Goal: Transaction & Acquisition: Purchase product/service

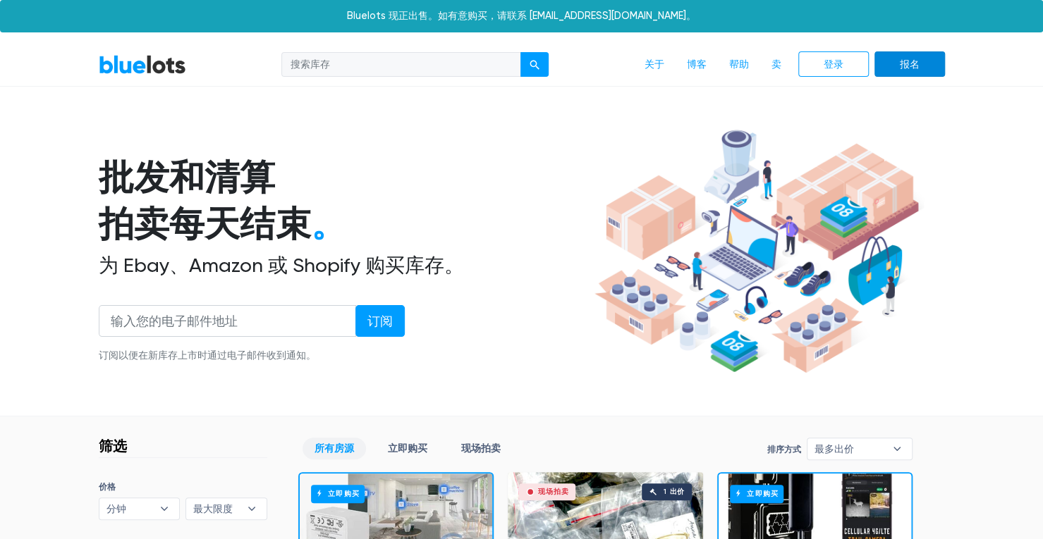
click at [915, 66] on font "报名" at bounding box center [910, 65] width 20 height 12
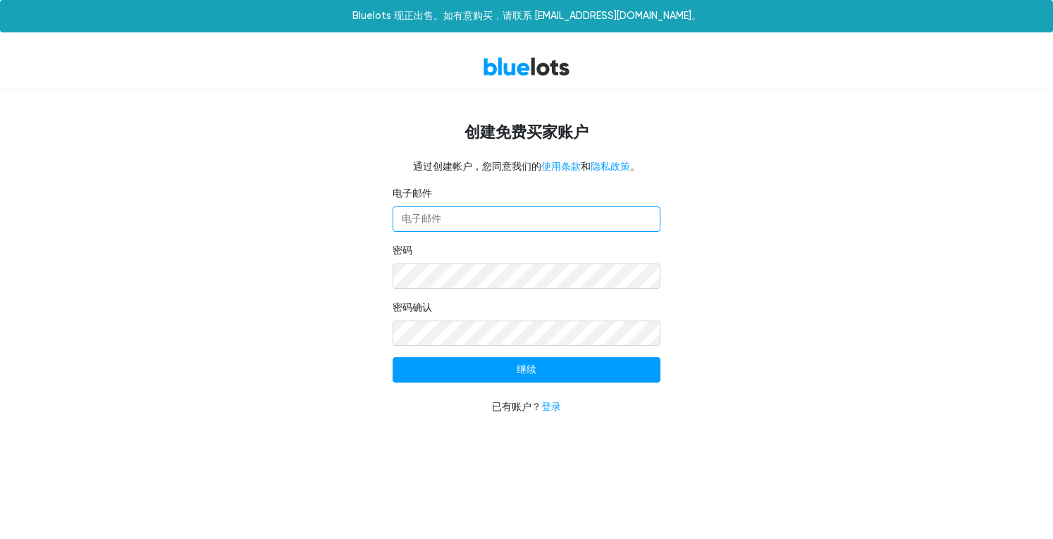
click at [478, 212] on input "电子邮件" at bounding box center [527, 219] width 268 height 25
type input "[EMAIL_ADDRESS][DOMAIN_NAME]"
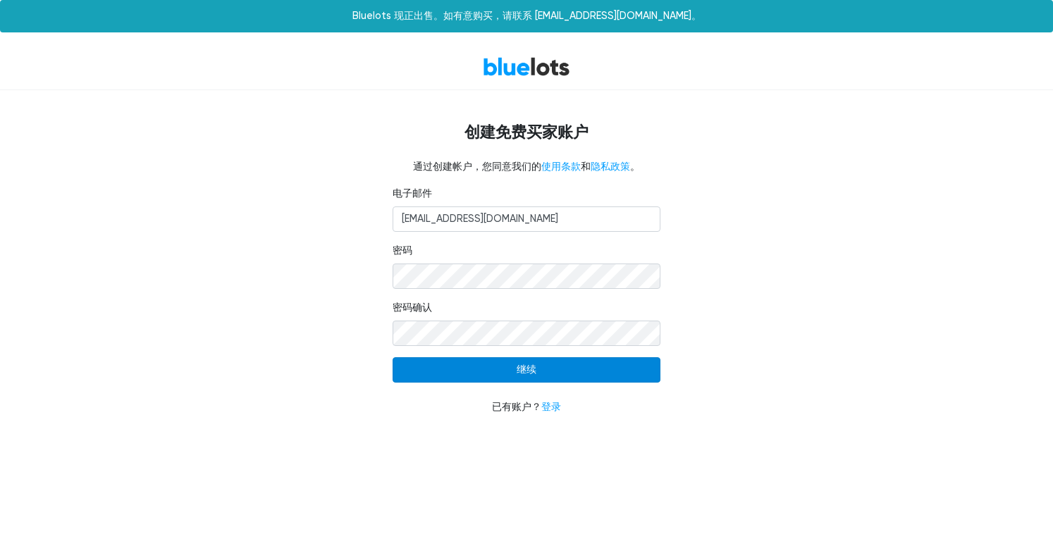
click at [531, 371] on input "继续" at bounding box center [527, 369] width 268 height 25
type input "Continue"
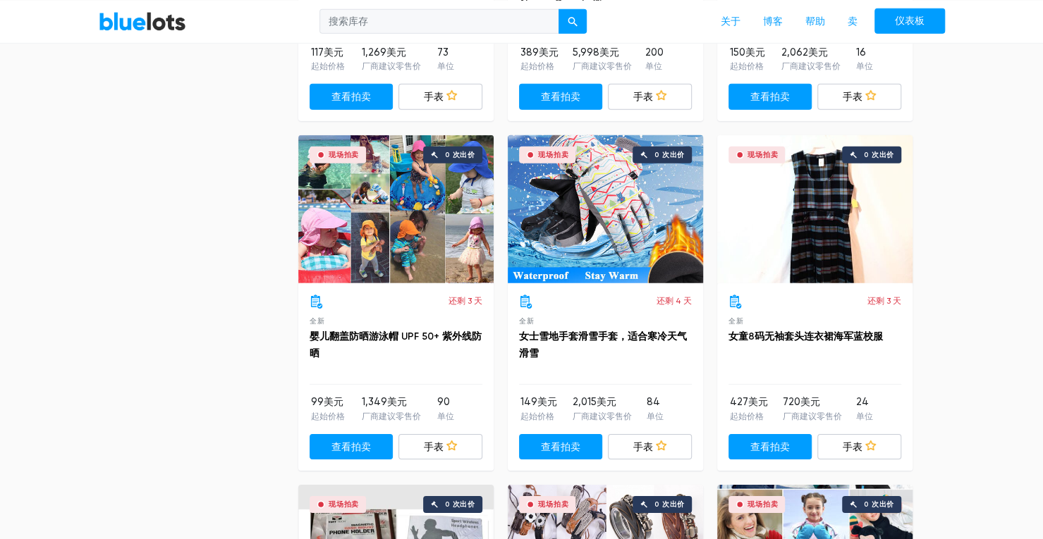
scroll to position [2468, 0]
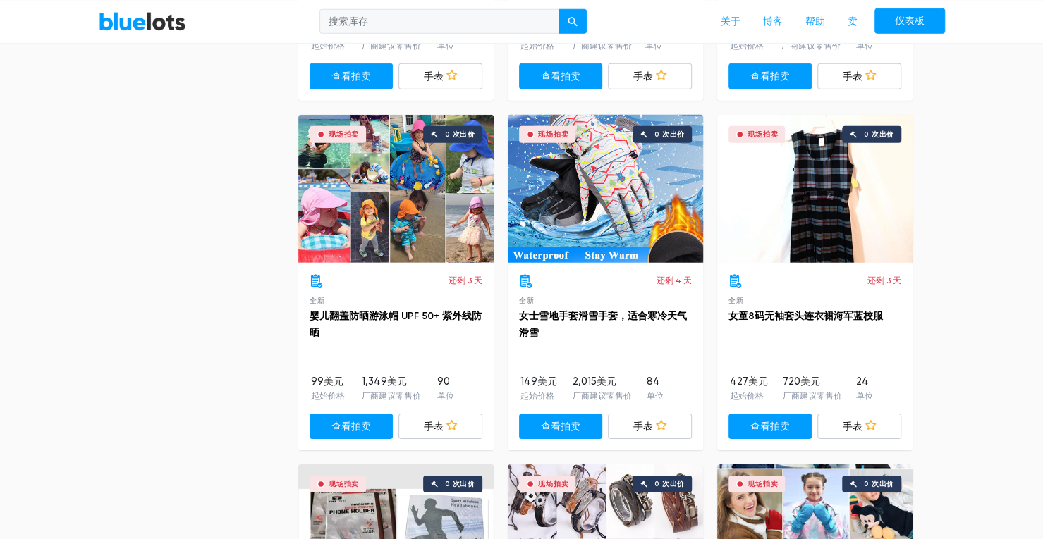
click at [331, 177] on div "现场拍卖 0 次出价" at bounding box center [395, 189] width 195 height 148
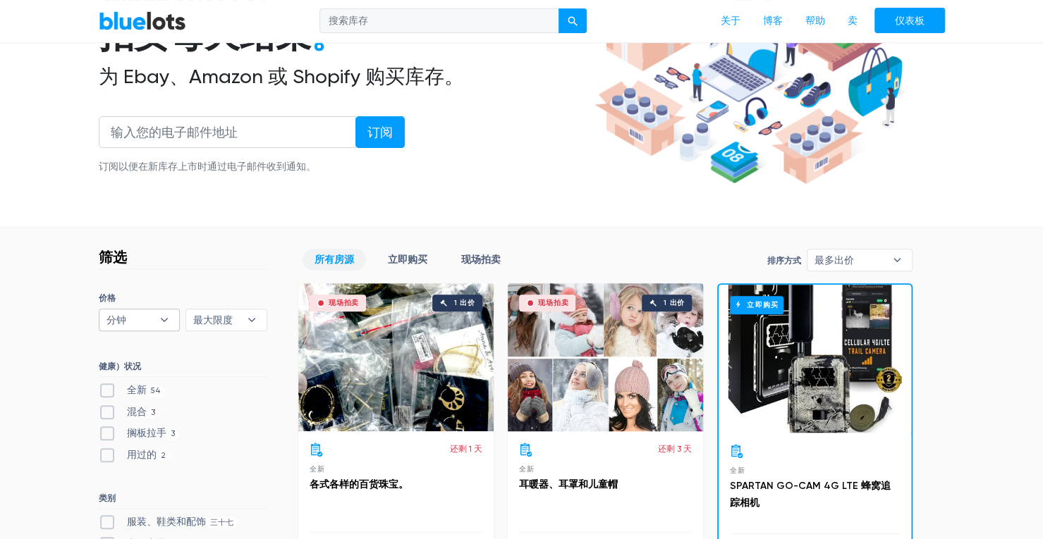
scroll to position [212, 0]
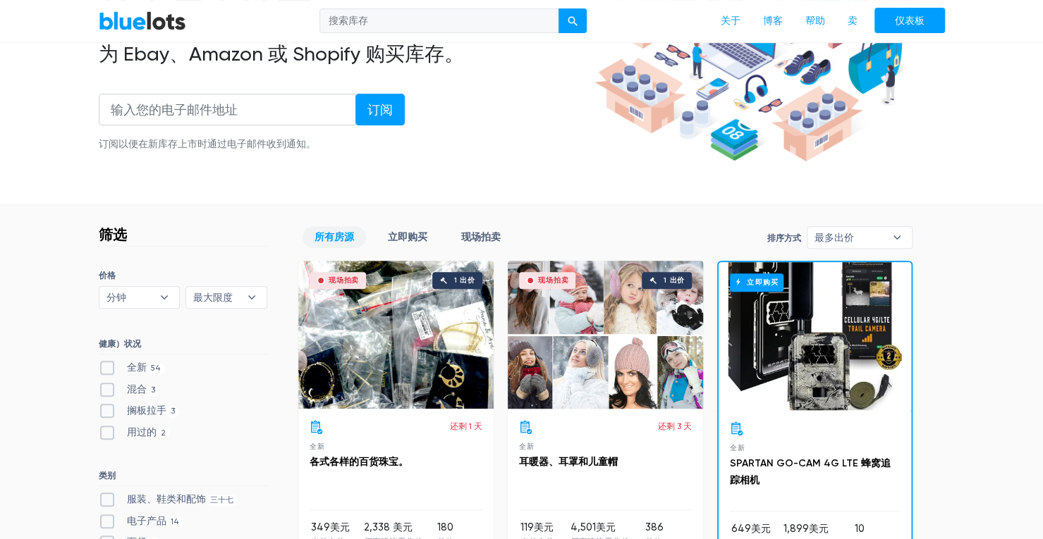
click at [106, 367] on label "全新 54" at bounding box center [132, 368] width 67 height 16
click at [106, 367] on New"] "全新 54" at bounding box center [103, 364] width 9 height 9
checkbox New"] "true"
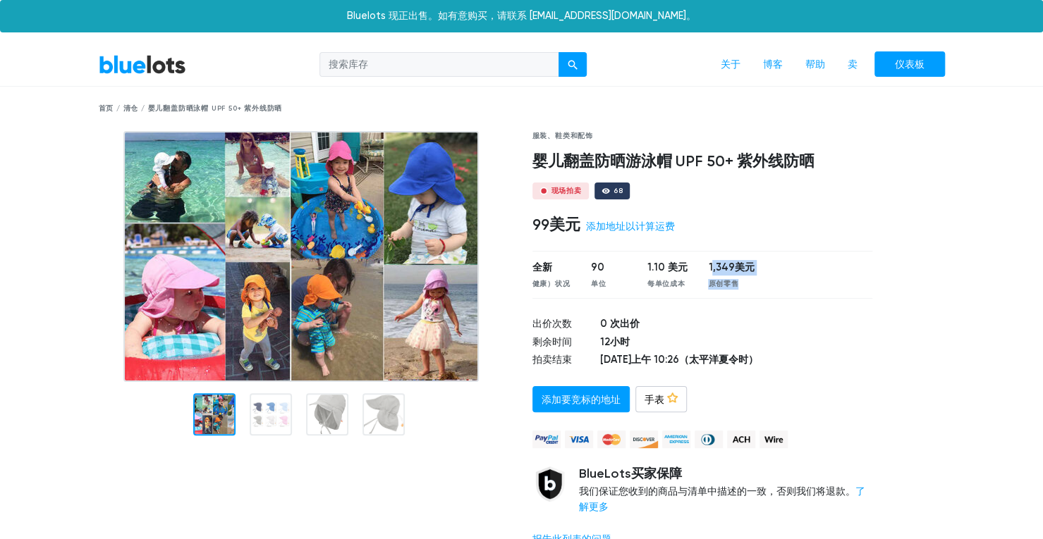
drag, startPoint x: 709, startPoint y: 266, endPoint x: 822, endPoint y: 270, distance: 112.9
click at [792, 266] on div "全新 健康）状况 90 单位 1.10 美元 每单位成本 1,349美元 原创零售" at bounding box center [702, 274] width 341 height 47
click at [867, 267] on div "全新 健康）状况 90 单位 1.10 美元 每单位成本 1,349美元 原创零售" at bounding box center [702, 274] width 341 height 47
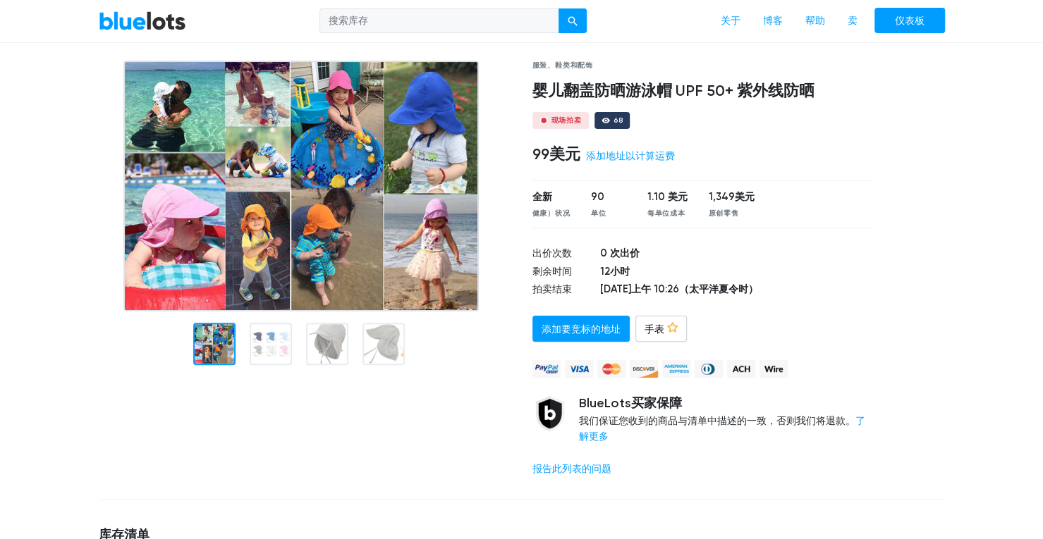
scroll to position [353, 0]
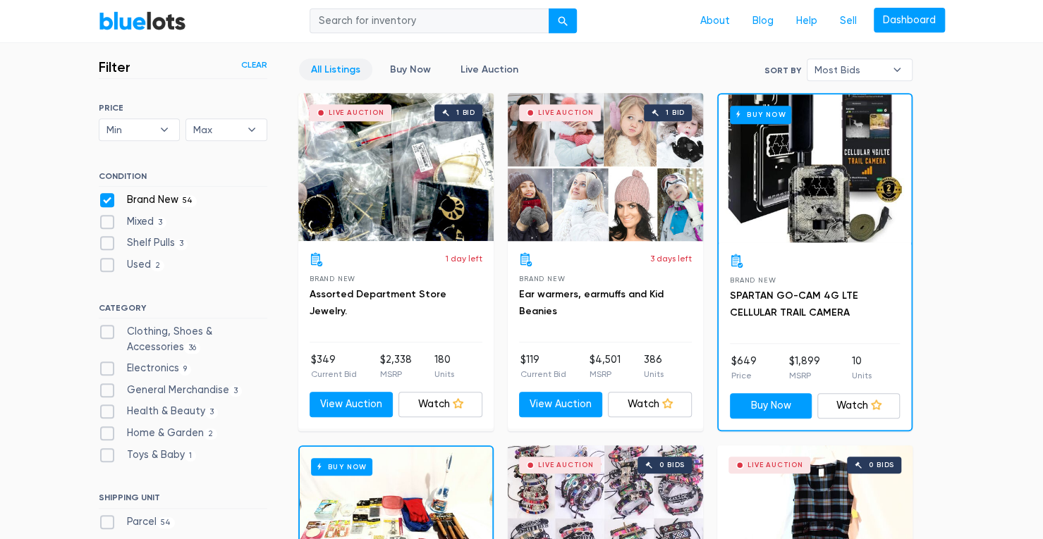
scroll to position [379, 0]
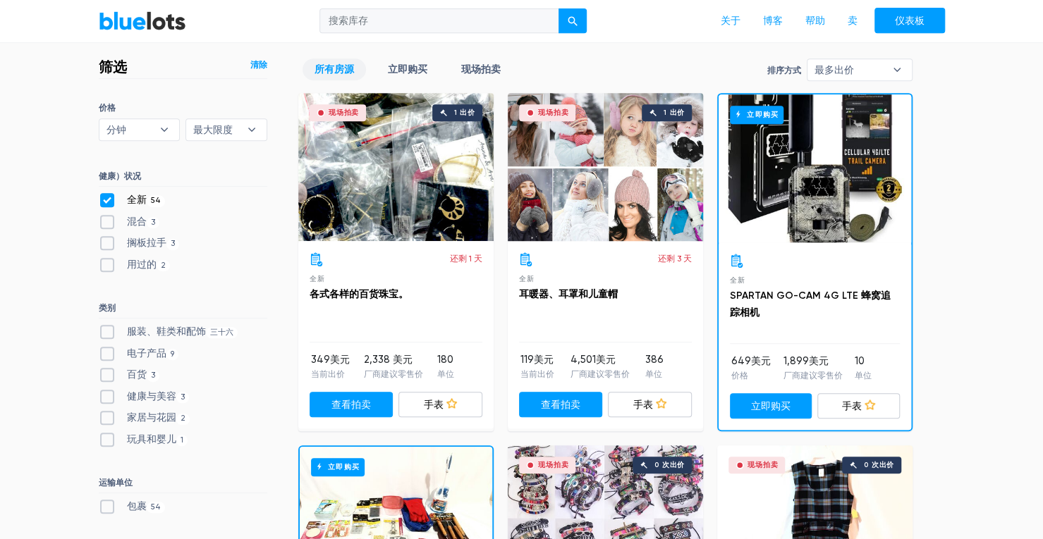
click at [109, 194] on label "全新 54" at bounding box center [132, 200] width 67 height 16
click at [108, 194] on New"] "全新 54" at bounding box center [103, 196] width 9 height 9
click at [105, 195] on label "全新 54" at bounding box center [132, 200] width 67 height 16
click at [105, 195] on New"] "全新 54" at bounding box center [103, 196] width 9 height 9
click at [106, 200] on label "全新 54" at bounding box center [132, 200] width 67 height 16
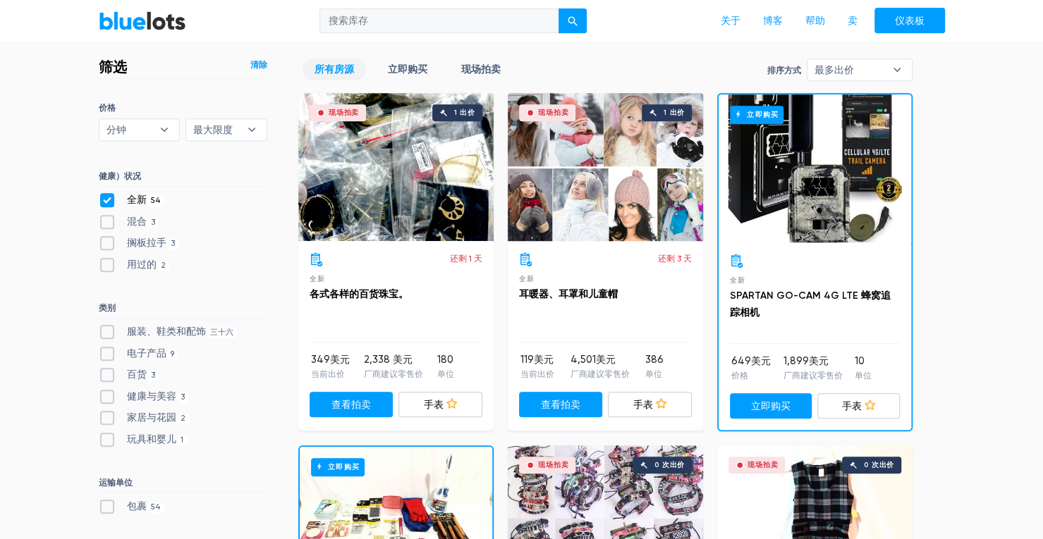
click at [106, 200] on New"] "全新 54" at bounding box center [103, 196] width 9 height 9
checkbox New"] "false"
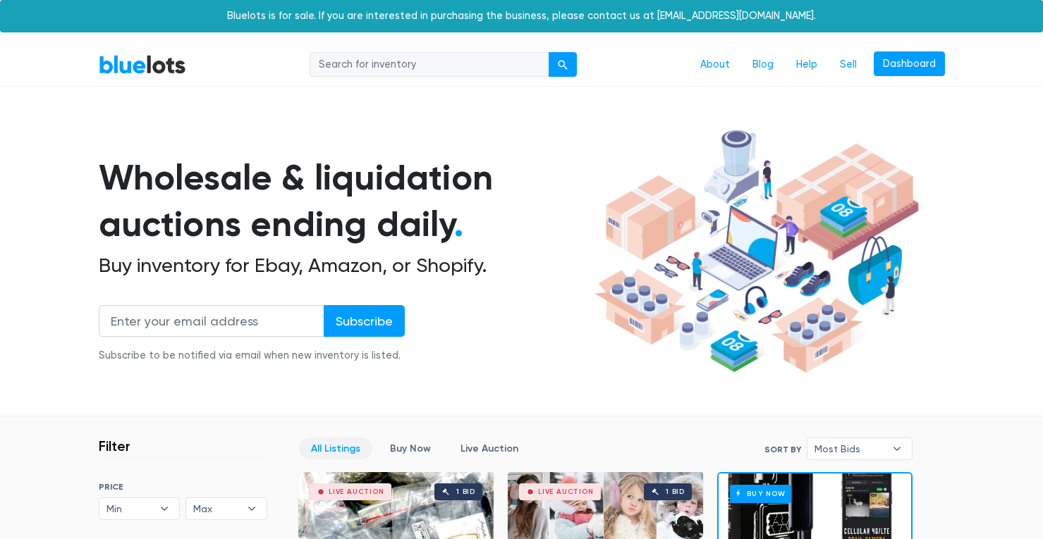
scroll to position [379, 0]
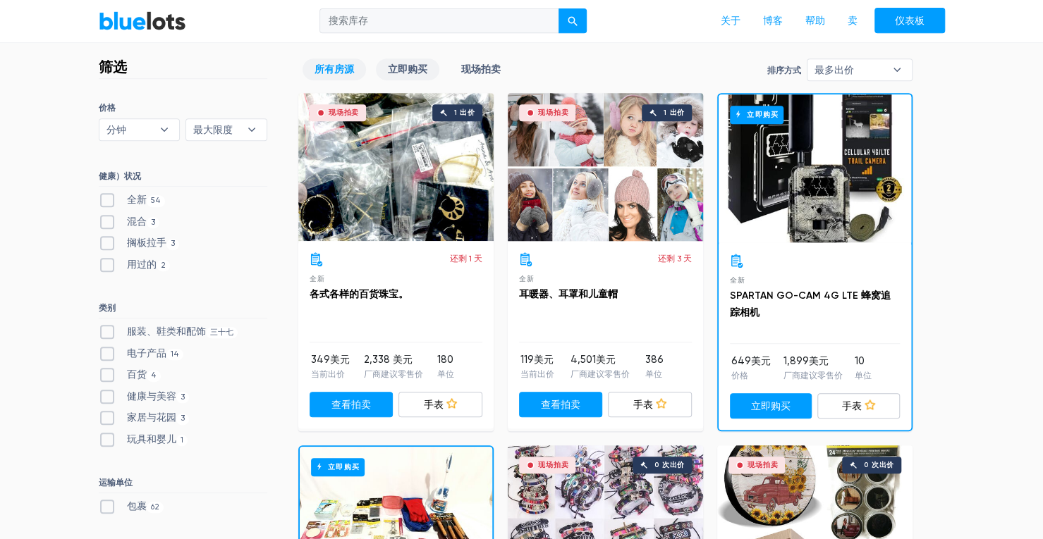
click at [415, 68] on font "立即购买" at bounding box center [407, 69] width 39 height 12
click at [413, 71] on font "立即购买" at bounding box center [407, 69] width 39 height 12
click at [472, 66] on font "现场拍卖" at bounding box center [480, 69] width 39 height 12
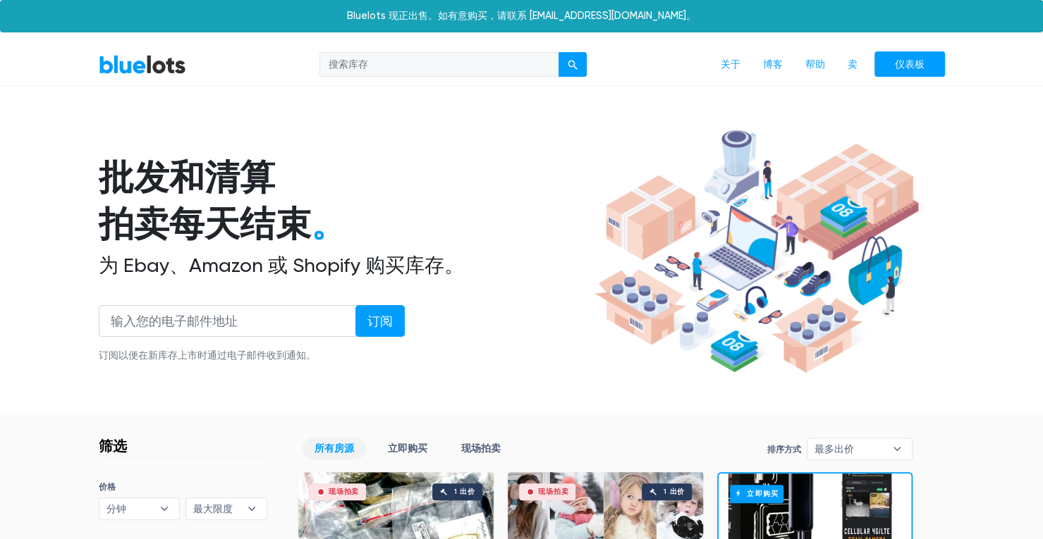
scroll to position [212, 0]
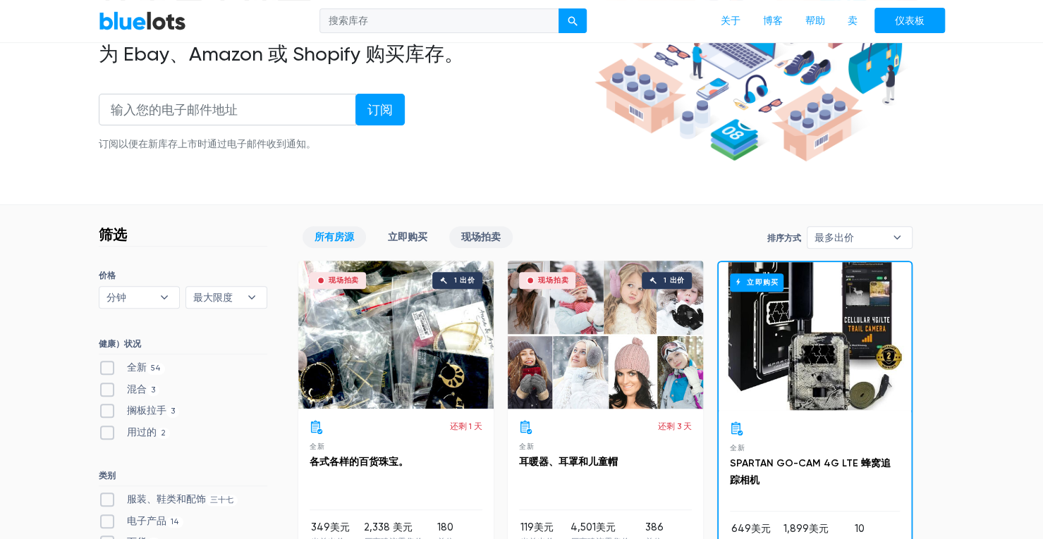
click at [478, 233] on font "现场拍卖" at bounding box center [480, 237] width 39 height 12
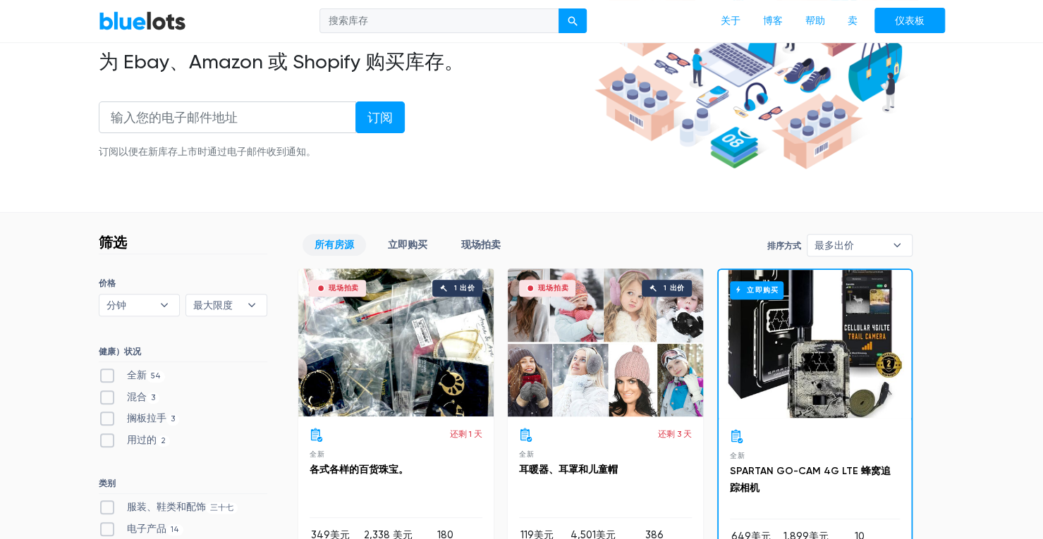
scroll to position [97, 0]
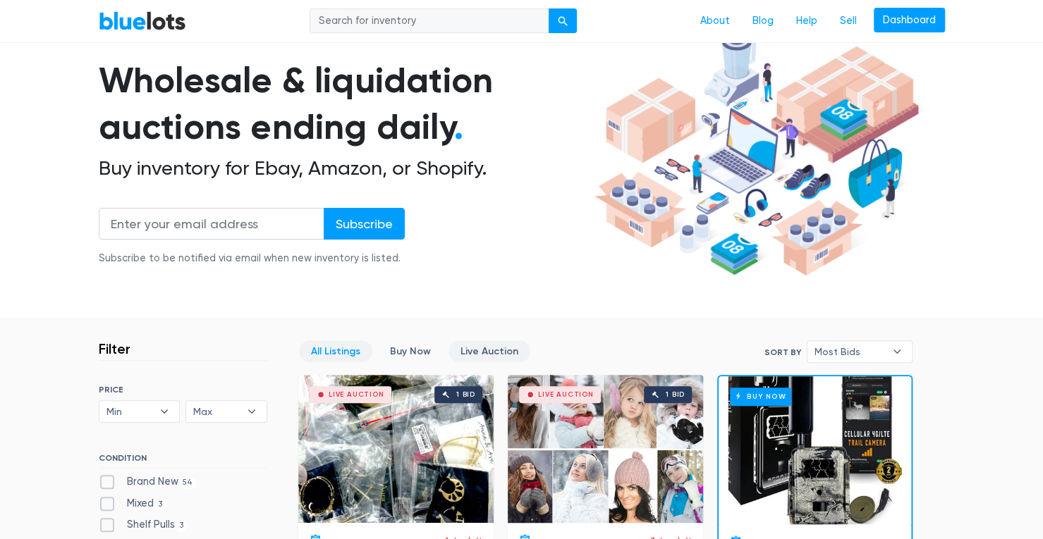
click at [485, 351] on link "Live Auction" at bounding box center [489, 352] width 82 height 22
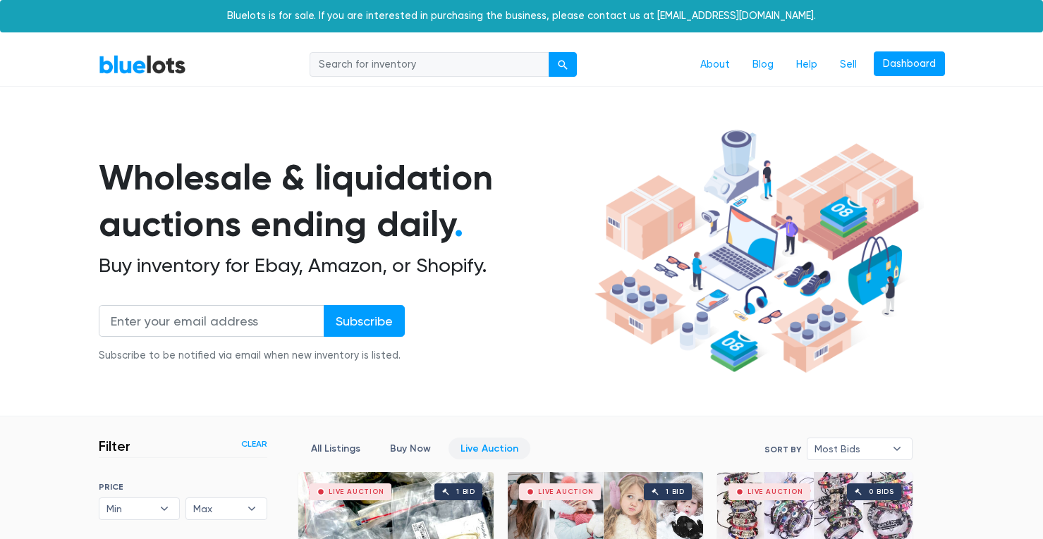
scroll to position [379, 0]
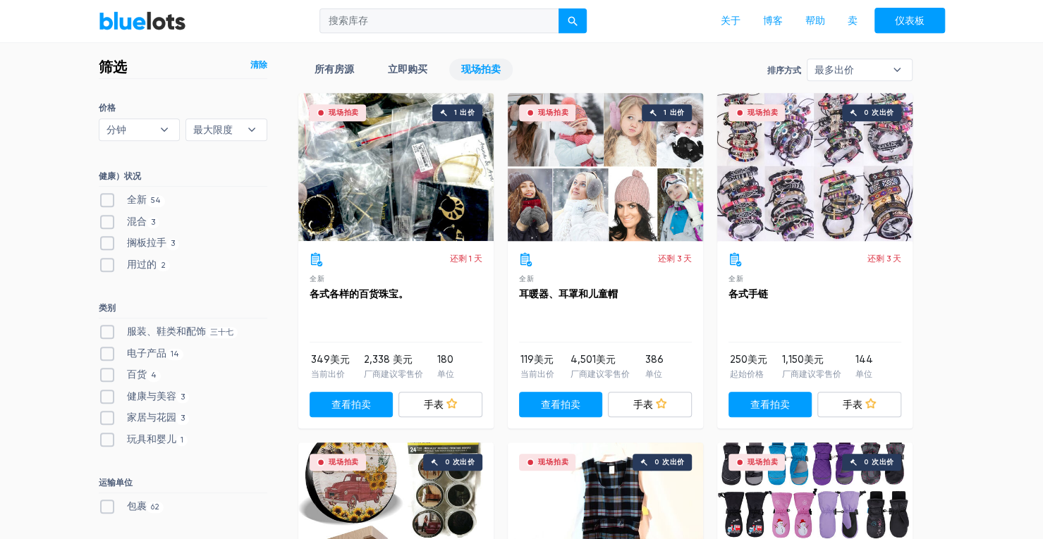
click at [458, 182] on div "现场拍卖 1 出价" at bounding box center [395, 167] width 195 height 148
click at [104, 202] on label "全新 54" at bounding box center [132, 200] width 67 height 16
click at [104, 202] on New"] "全新 54" at bounding box center [103, 196] width 9 height 9
checkbox New"] "true"
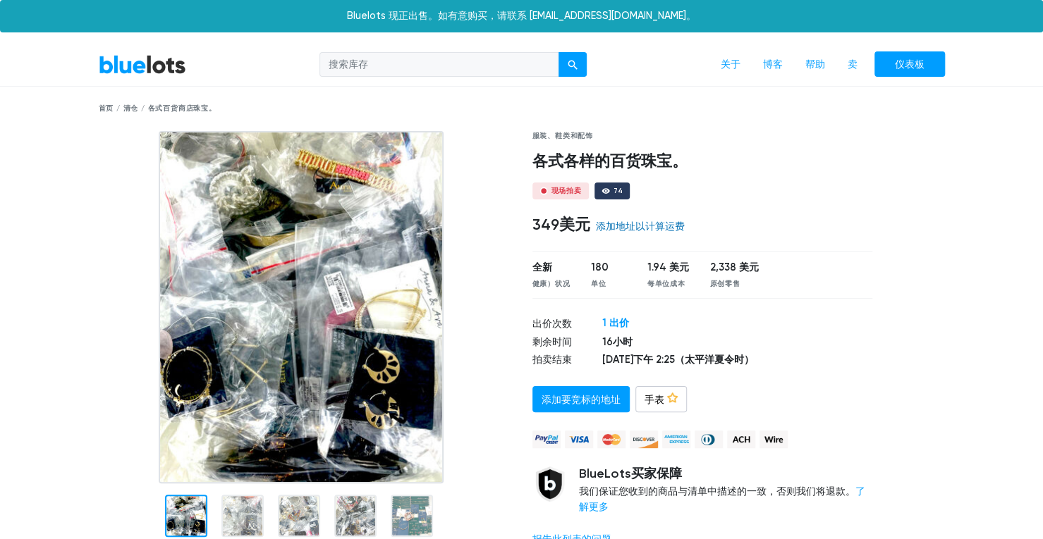
click at [630, 223] on font "添加地址以计算运费" at bounding box center [640, 227] width 89 height 12
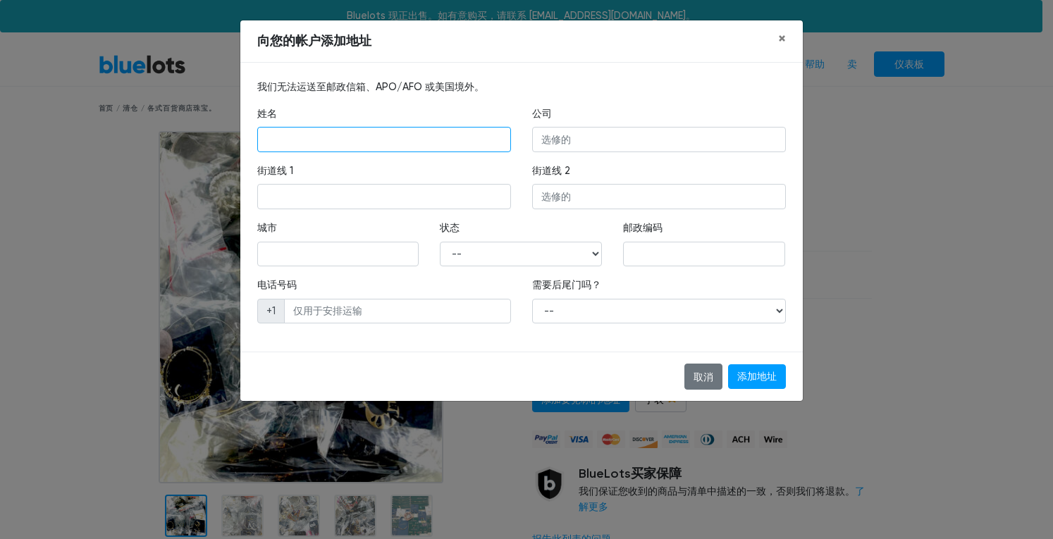
click at [416, 132] on input "text" at bounding box center [384, 139] width 254 height 25
type input "cheryl bozanic"
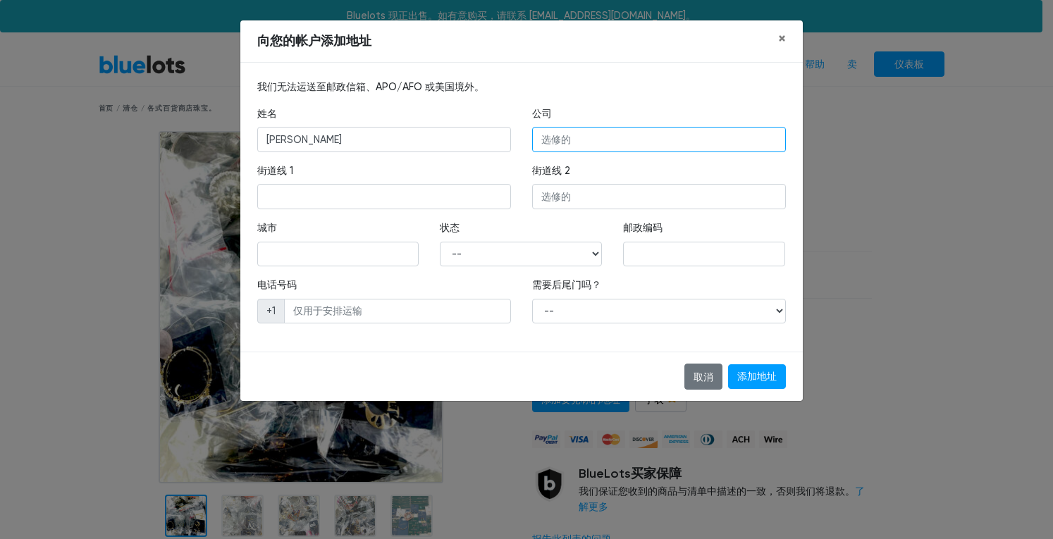
type input "kw"
type input "1473 FORD STREET SUITE 200"
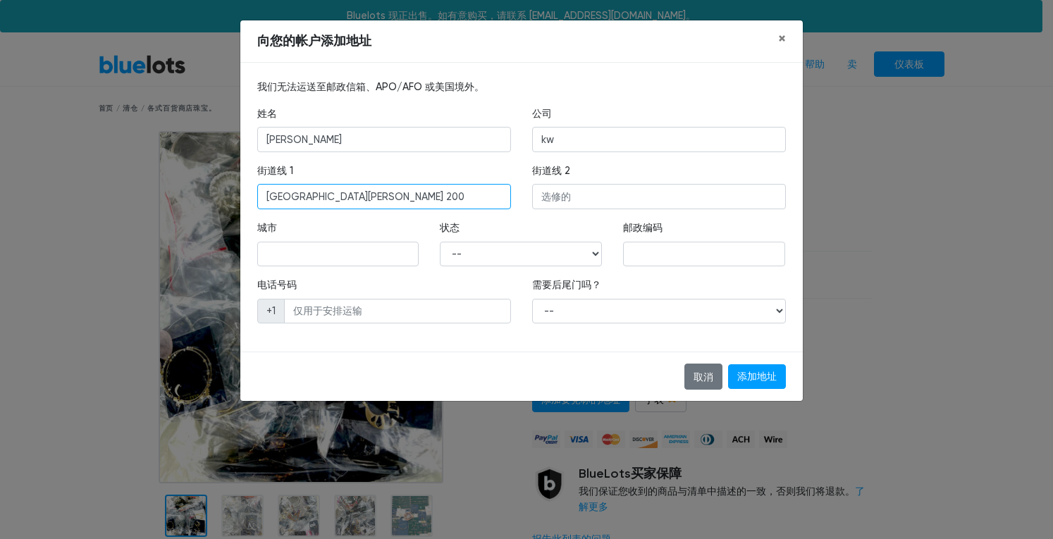
type input "REDLANDS"
select select "CA"
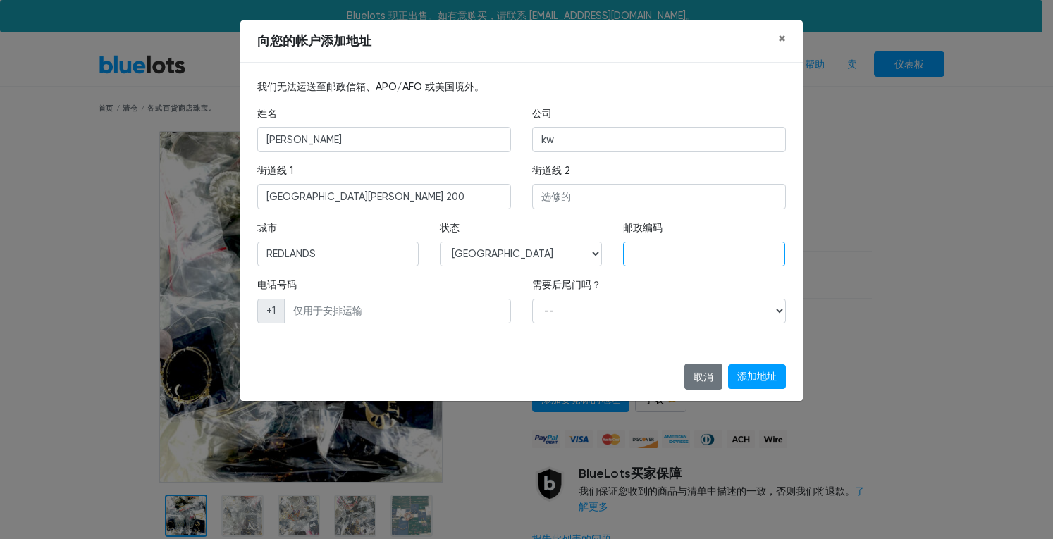
type input "92373"
type input "9097932100"
drag, startPoint x: 426, startPoint y: 195, endPoint x: 30, endPoint y: 202, distance: 396.3
click at [30, 202] on div "向您的帐户添加地址 × 我们无法运送至邮政信箱、APO/AFO 或美国境外。 姓名 cheryl bozanic 公司 kw 街道线 1 1473 FORD …" at bounding box center [526, 269] width 1053 height 539
type input "1374 Burham Court"
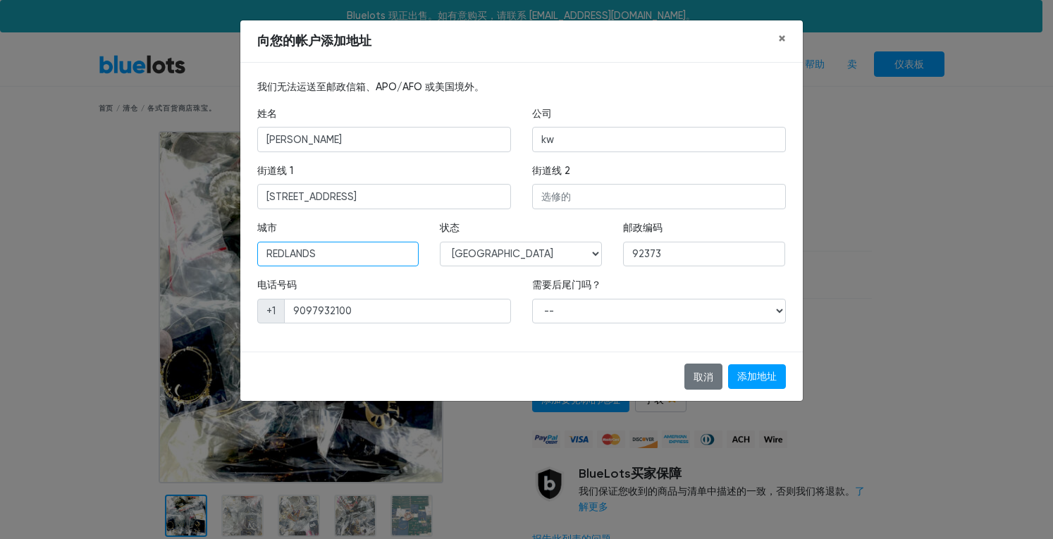
drag, startPoint x: 343, startPoint y: 258, endPoint x: 190, endPoint y: 257, distance: 153.0
click at [190, 257] on div "向您的帐户添加地址 × 我们无法运送至邮政信箱、APO/AFO 或美国境外。 姓名 cheryl bozanic 公司 kw 街道线 1 1374 Burha…" at bounding box center [526, 269] width 1053 height 539
type input "Beaumont"
click at [690, 256] on input "92373" at bounding box center [704, 254] width 162 height 25
type input "92223"
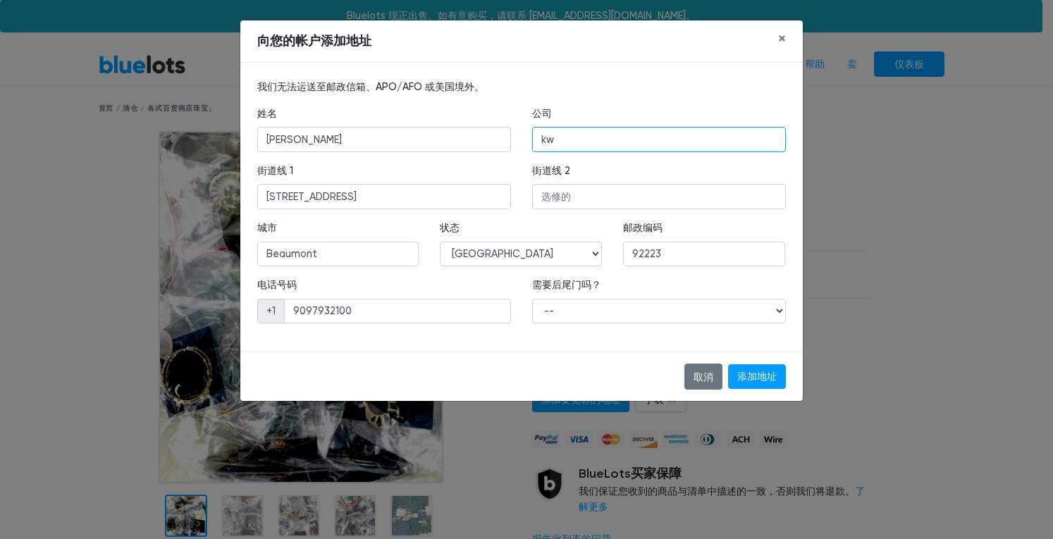
click at [598, 137] on input "kw" at bounding box center [659, 139] width 254 height 25
click at [668, 106] on div "公司 kw" at bounding box center [659, 129] width 254 height 46
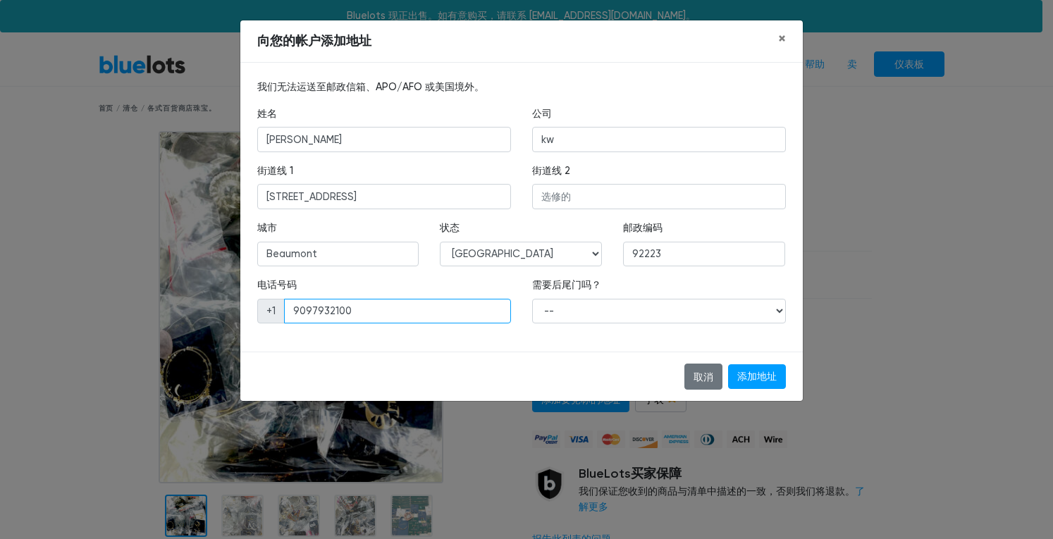
drag, startPoint x: 391, startPoint y: 318, endPoint x: 171, endPoint y: 303, distance: 220.5
click at [171, 303] on div "向您的帐户添加地址 × 我们无法运送至邮政信箱、APO/AFO 或美国境外。 姓名 cheryl bozanic 公司 kw 街道线 1 1374 Burha…" at bounding box center [526, 269] width 1053 height 539
type input "8587031942"
click at [635, 310] on select "-- 是的 不" at bounding box center [659, 311] width 254 height 25
select select "0"
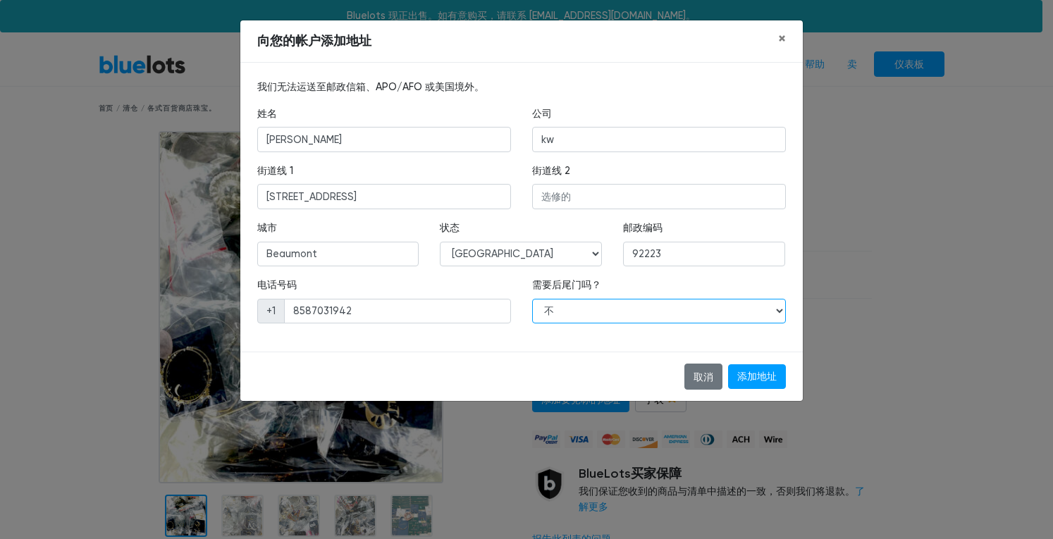
click at [532, 299] on select "-- 是的 不" at bounding box center [659, 311] width 254 height 25
click at [752, 378] on input "添加地址" at bounding box center [757, 377] width 58 height 25
type input "Add Address"
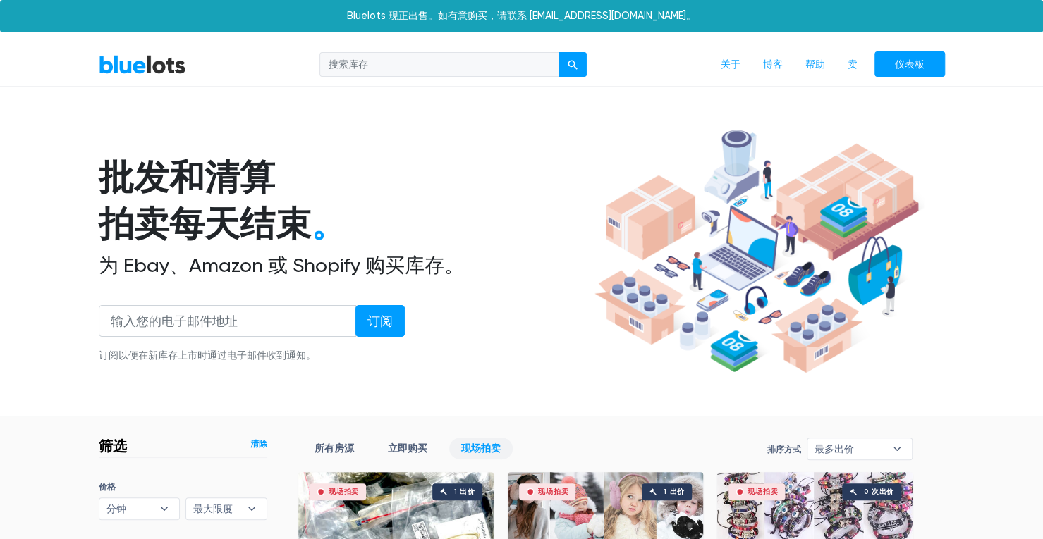
drag, startPoint x: 193, startPoint y: 156, endPoint x: 182, endPoint y: 75, distance: 81.2
click at [193, 147] on div "批发和清算 拍卖每天结束 。 为 Ebay、Amazon 或 Shopify 购买库存。 订阅 订阅以便在新库存上市时通过电子邮件收到通知。" at bounding box center [522, 251] width 846 height 257
click at [176, 66] on link "BlueLots" at bounding box center [142, 64] width 87 height 20
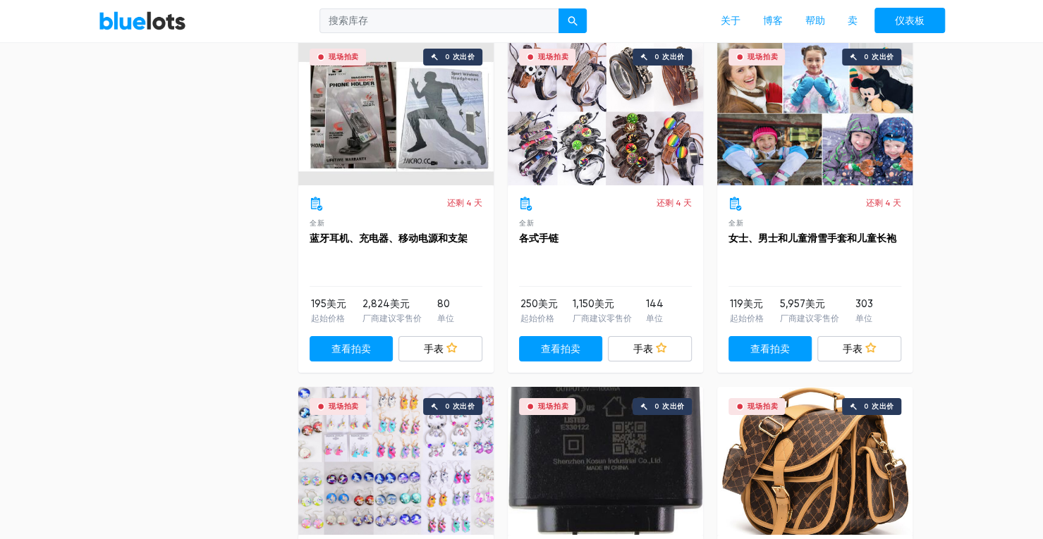
scroll to position [2891, 0]
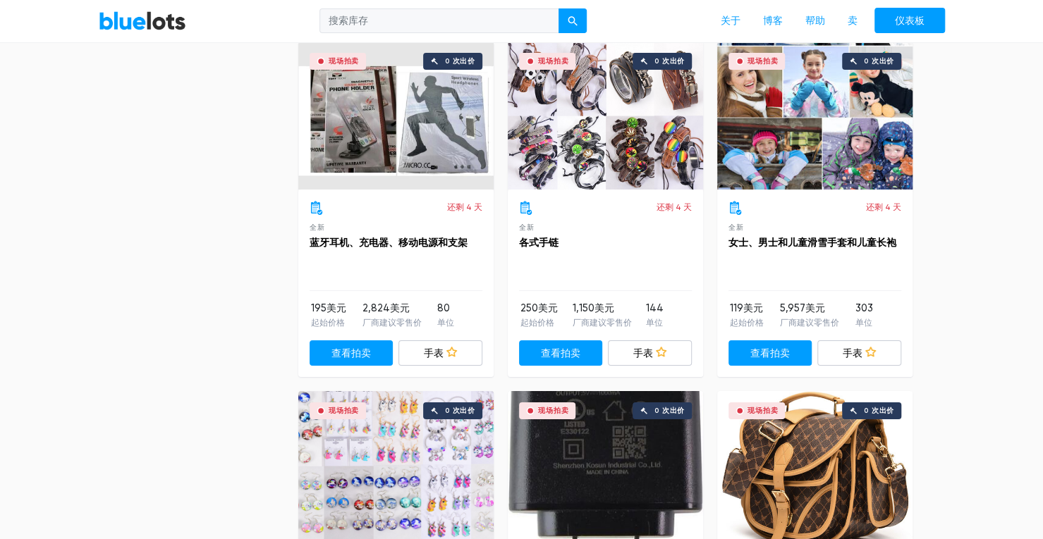
click at [400, 121] on div "现场拍卖 0 次出价" at bounding box center [395, 116] width 195 height 148
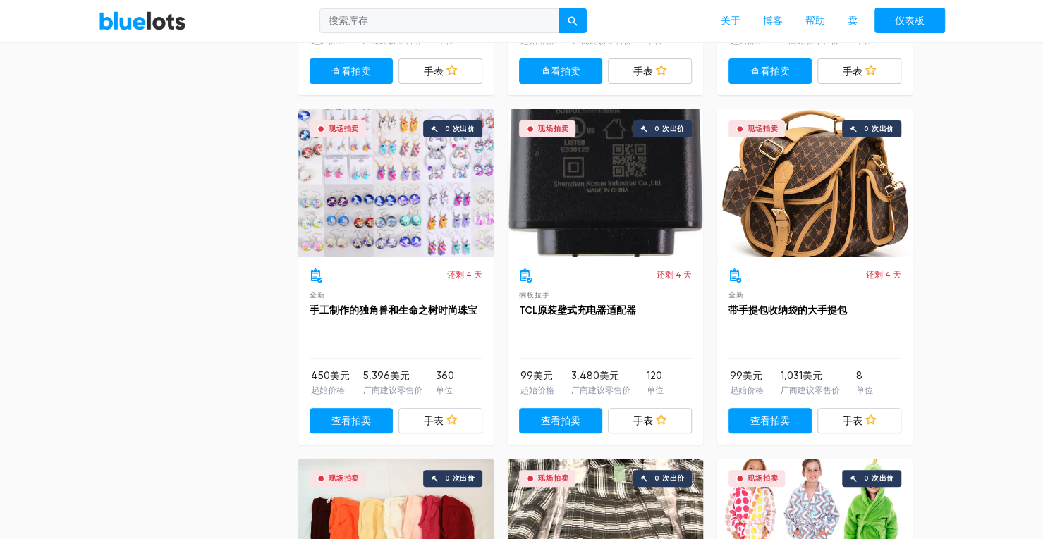
scroll to position [3243, 0]
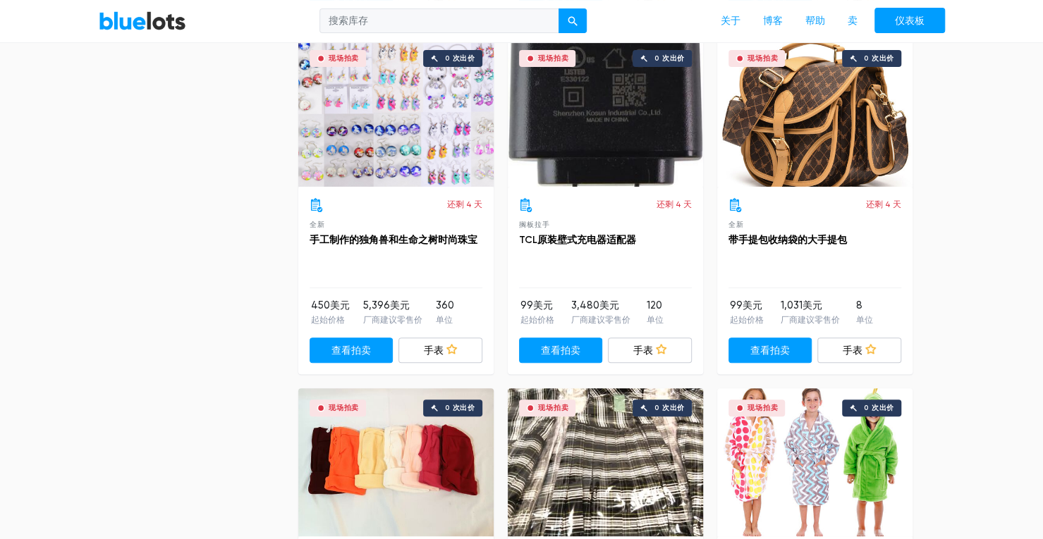
click at [182, 272] on div "筛选 过滤和排序 排序方式 最多出价 最快结束 新上市 最低价格 最高价 最多出价 ▾ 最多出价 最快结束 新上市 最低价格 最高价 价格 分钟 100美元 …" at bounding box center [521, 175] width 867 height 6005
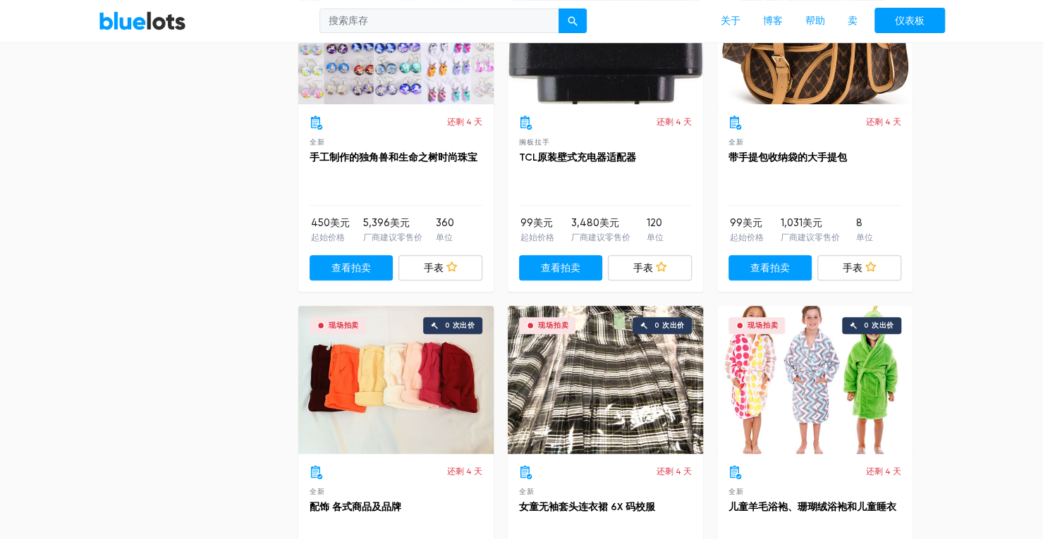
scroll to position [3455, 0]
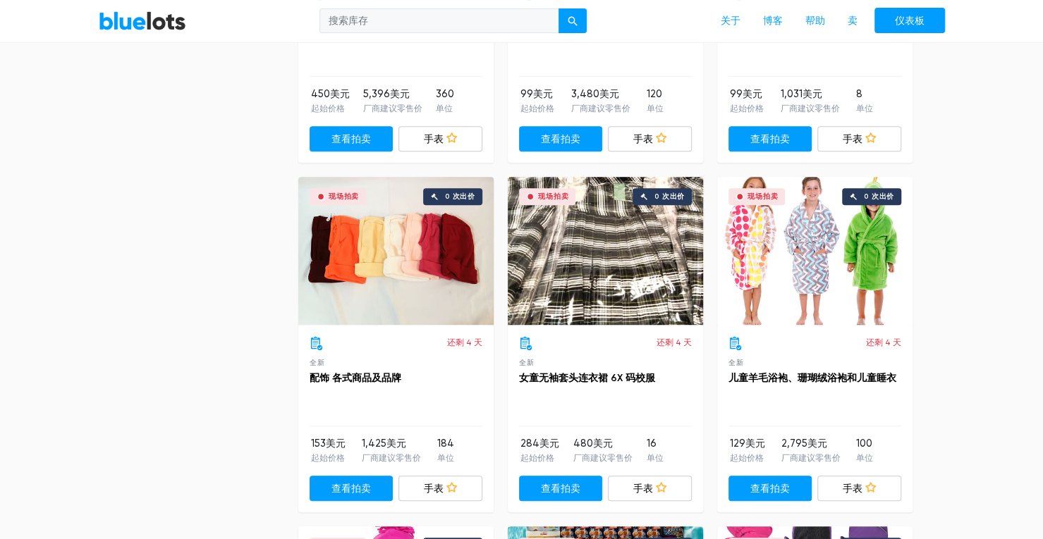
click at [812, 266] on div "现场拍卖 0 次出价" at bounding box center [814, 251] width 195 height 148
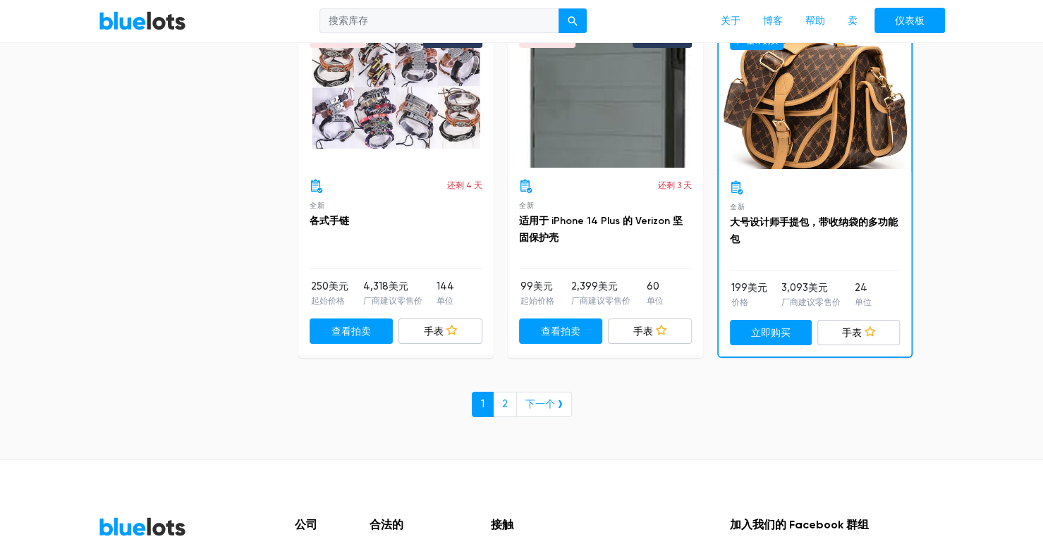
scroll to position [6211, 0]
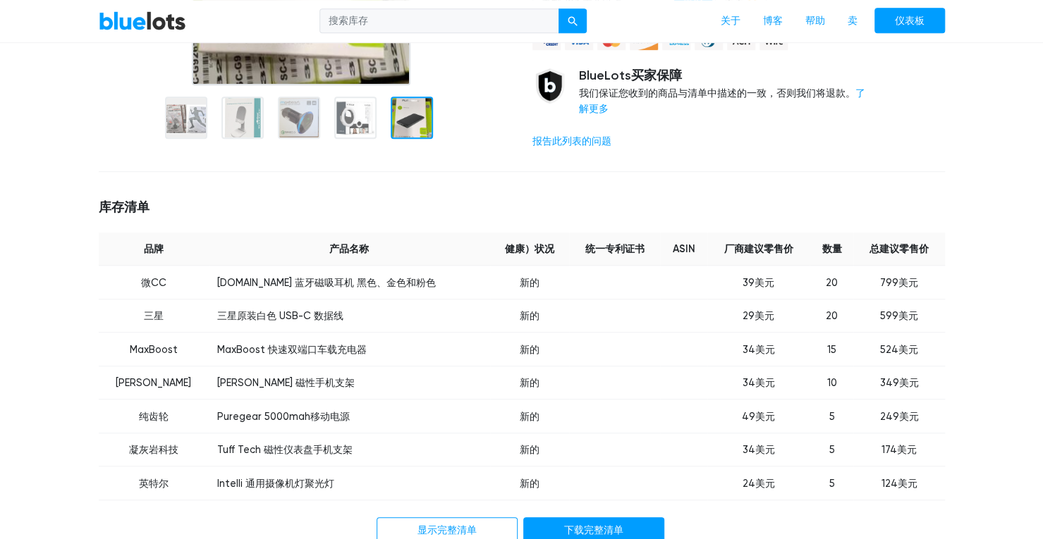
scroll to position [423, 0]
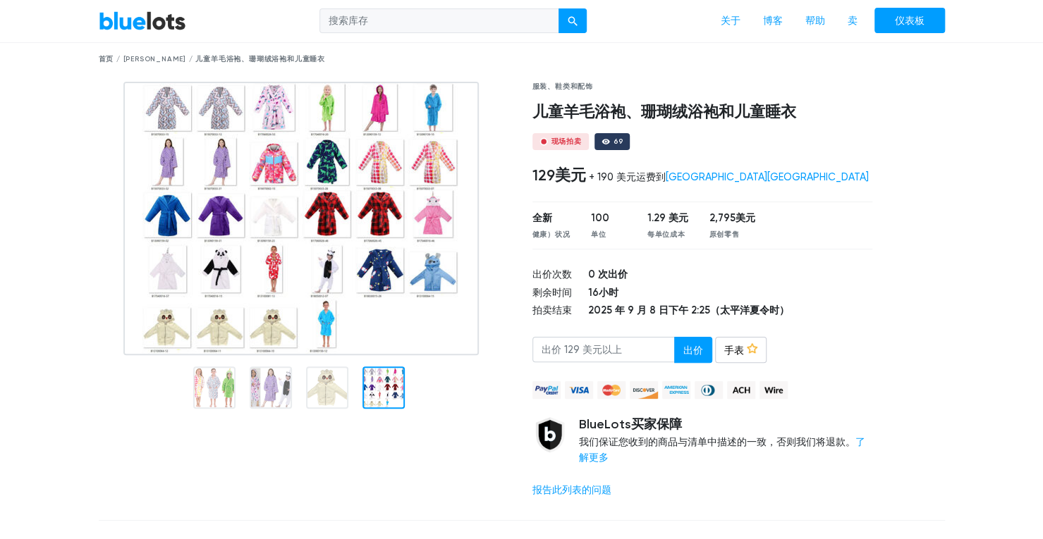
scroll to position [71, 0]
